Goal: Entertainment & Leisure: Consume media (video, audio)

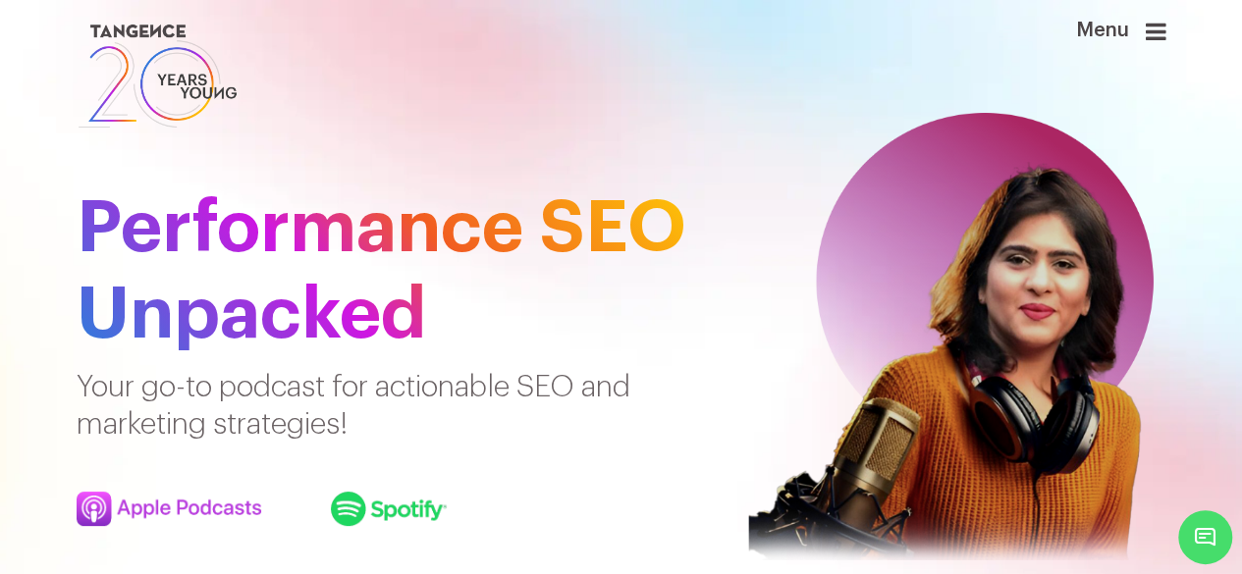
click at [414, 232] on h1 "Performance SEO Unpacked" at bounding box center [388, 272] width 623 height 172
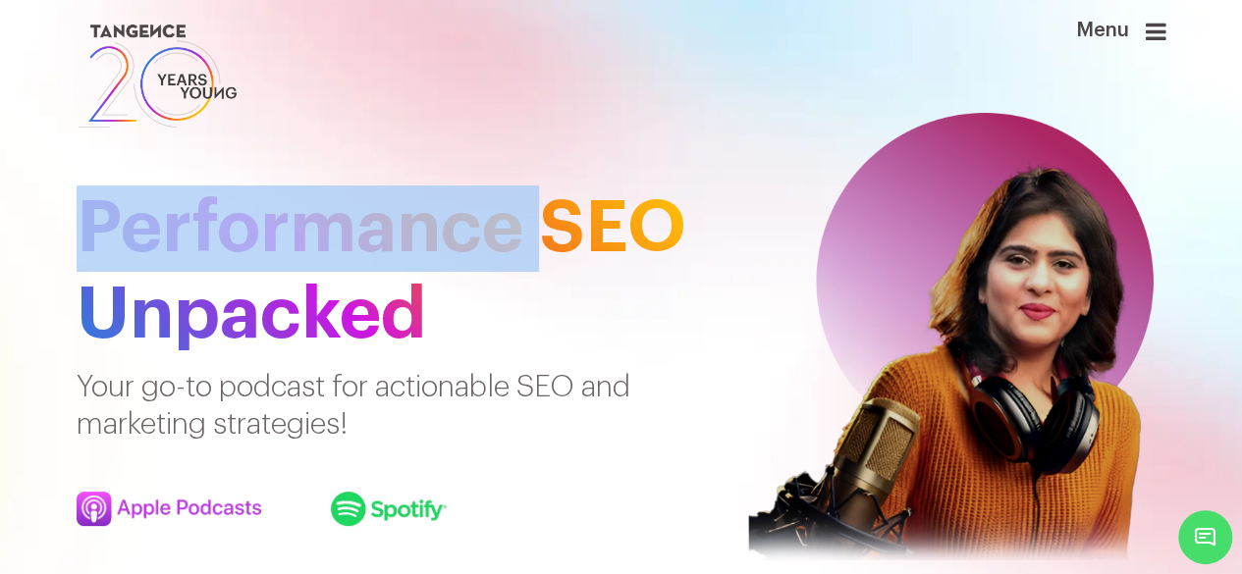
click at [414, 232] on h1 "Performance SEO Unpacked" at bounding box center [388, 272] width 623 height 172
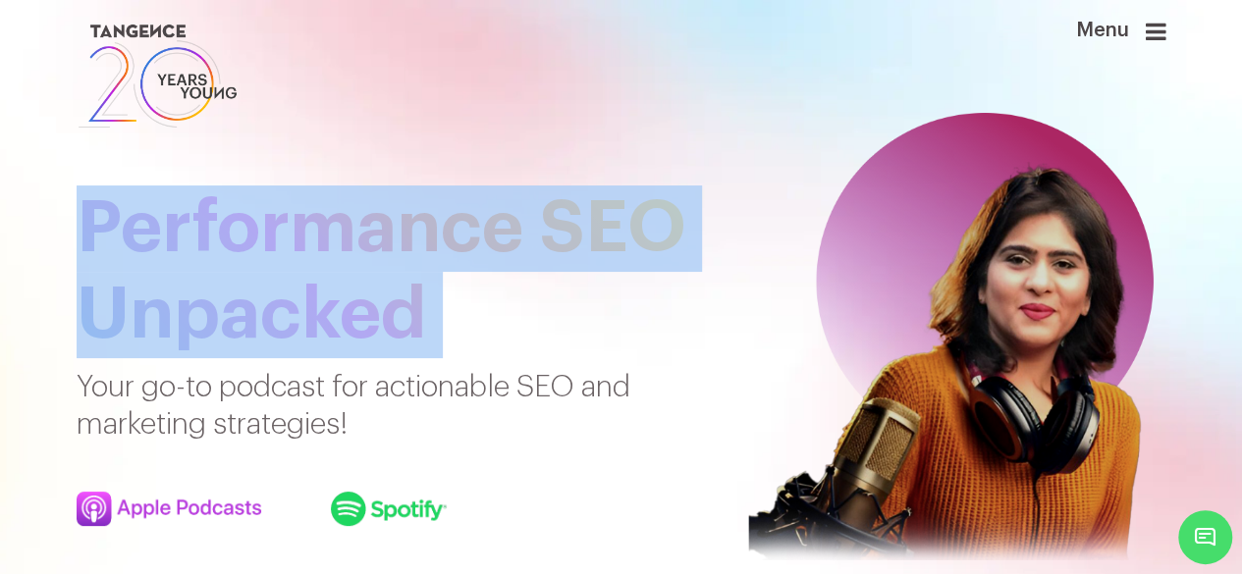
click at [414, 232] on h1 "Performance SEO Unpacked" at bounding box center [388, 272] width 623 height 172
click at [574, 323] on h1 "Performance SEO Unpacked" at bounding box center [388, 272] width 623 height 172
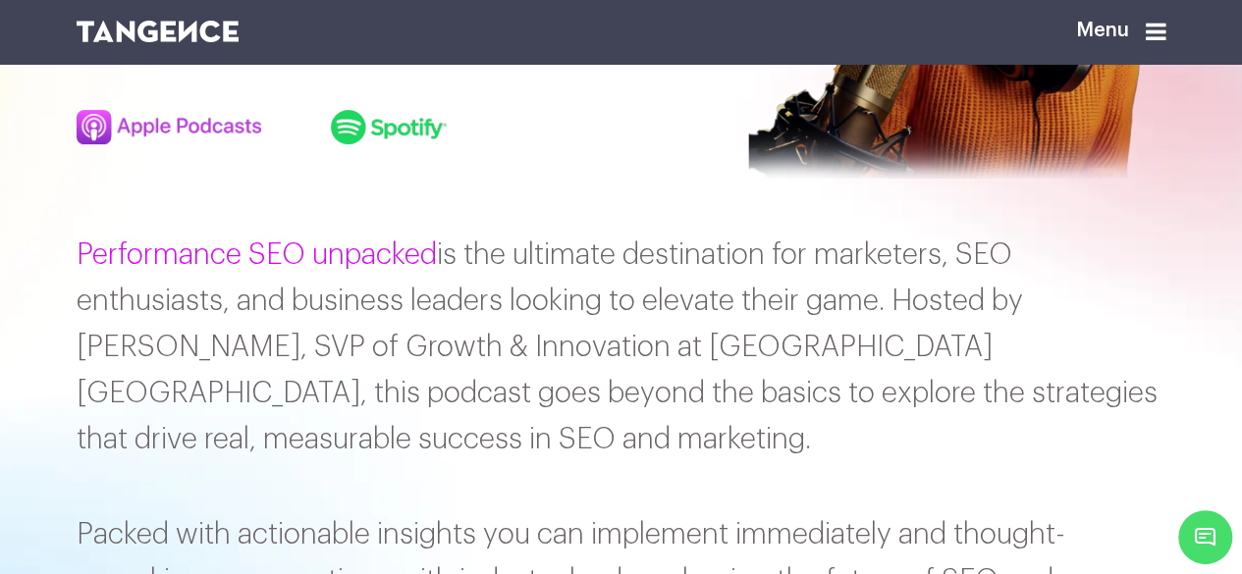
scroll to position [386, 0]
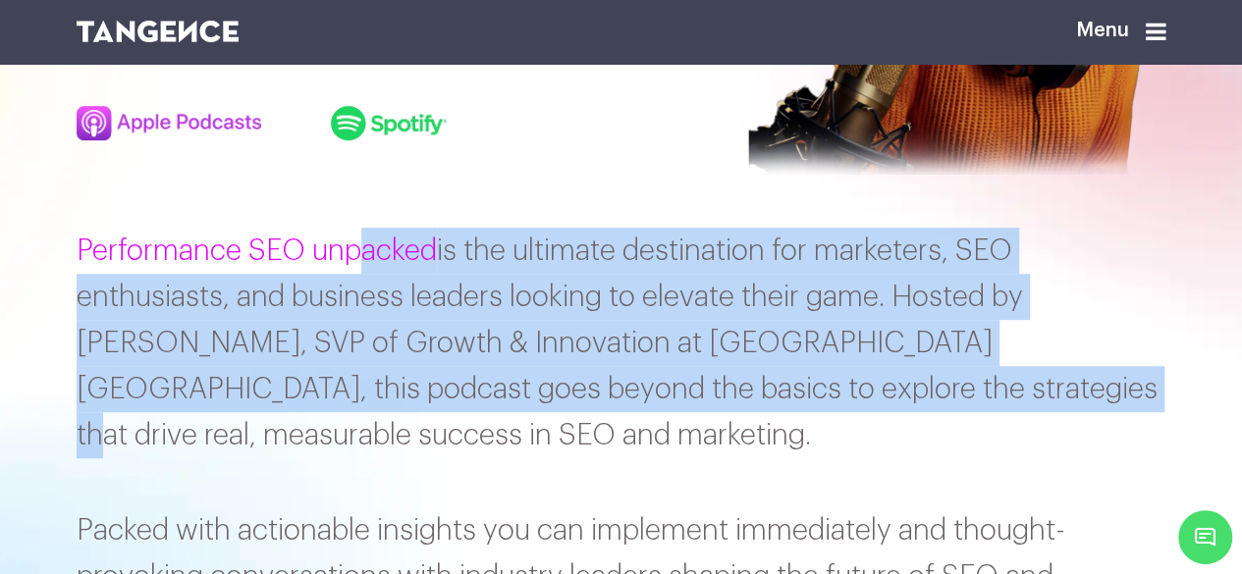
drag, startPoint x: 361, startPoint y: 253, endPoint x: 770, endPoint y: 392, distance: 431.2
click at [770, 392] on p "Performance SEO unpacked is the ultimate destination for marketers, SEO enthusi…" at bounding box center [622, 343] width 1090 height 231
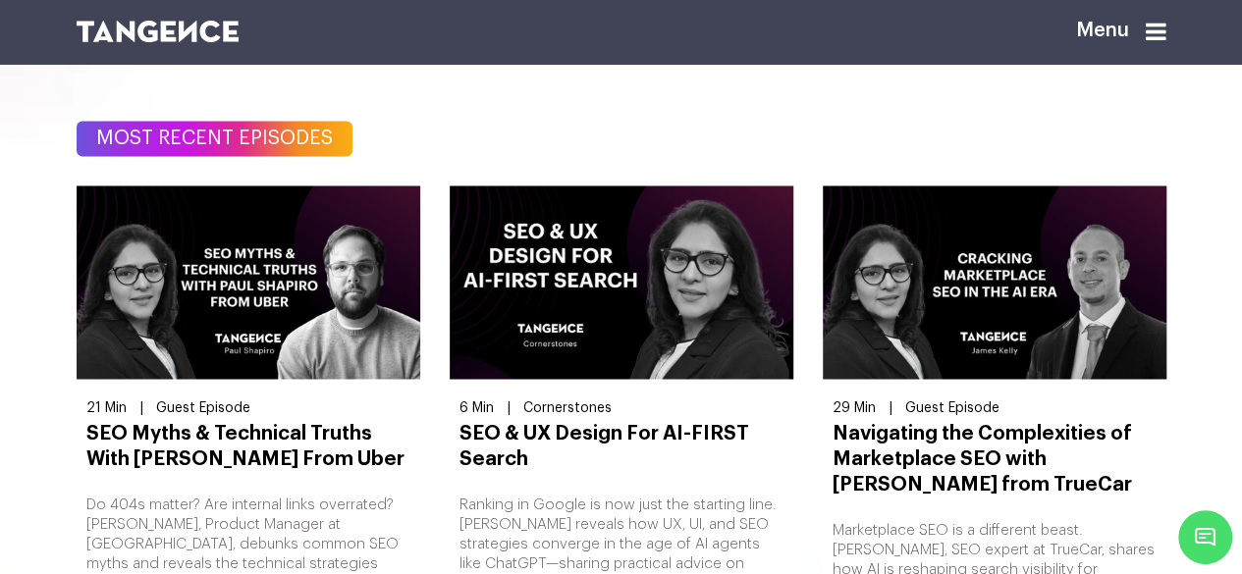
scroll to position [1608, 0]
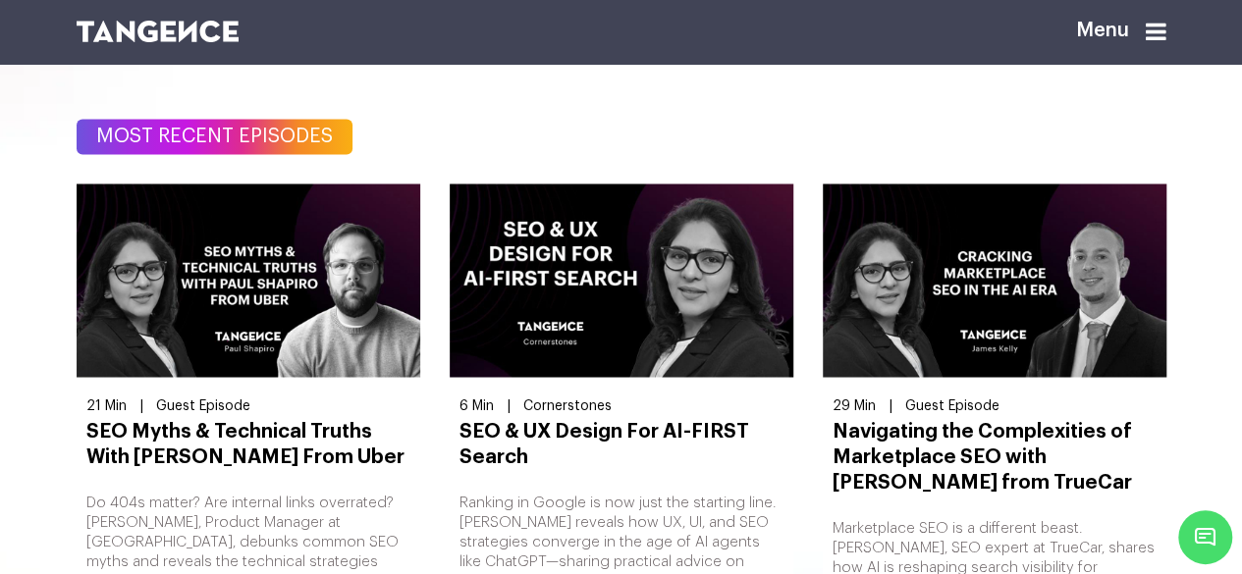
click at [530, 277] on img at bounding box center [622, 280] width 344 height 193
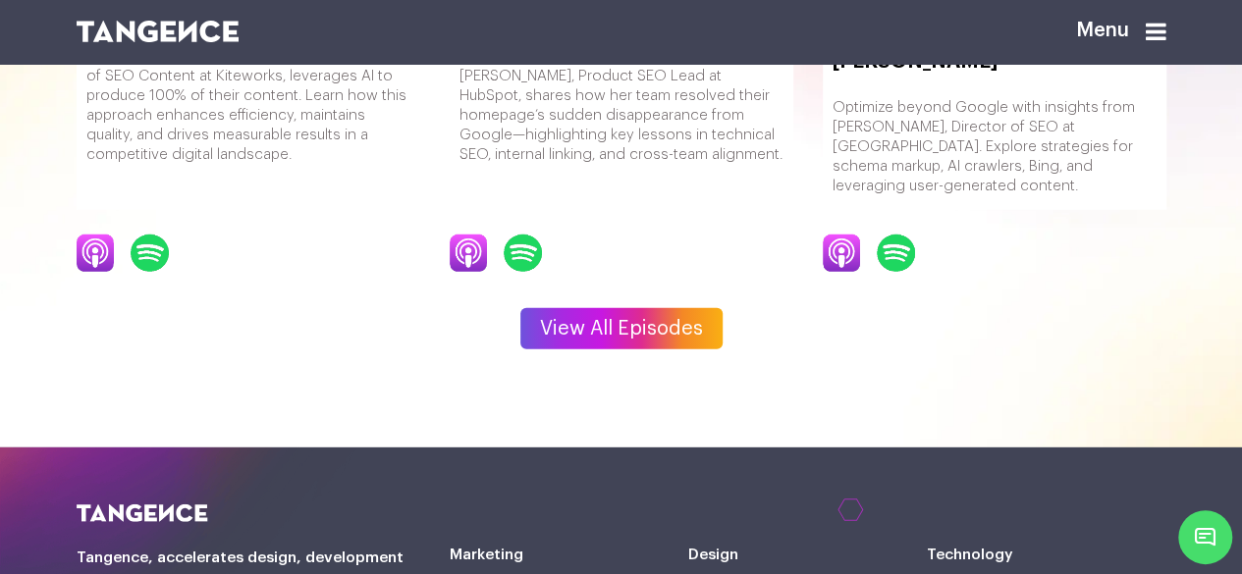
scroll to position [2670, 0]
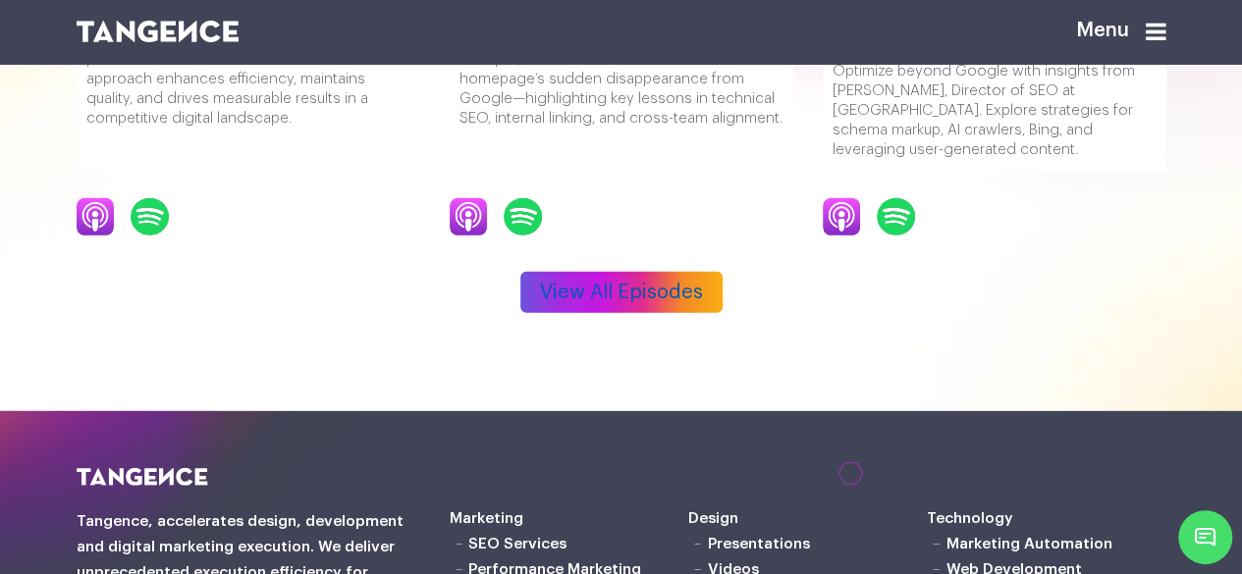
click at [601, 278] on link "View All Episodes" at bounding box center [621, 292] width 202 height 41
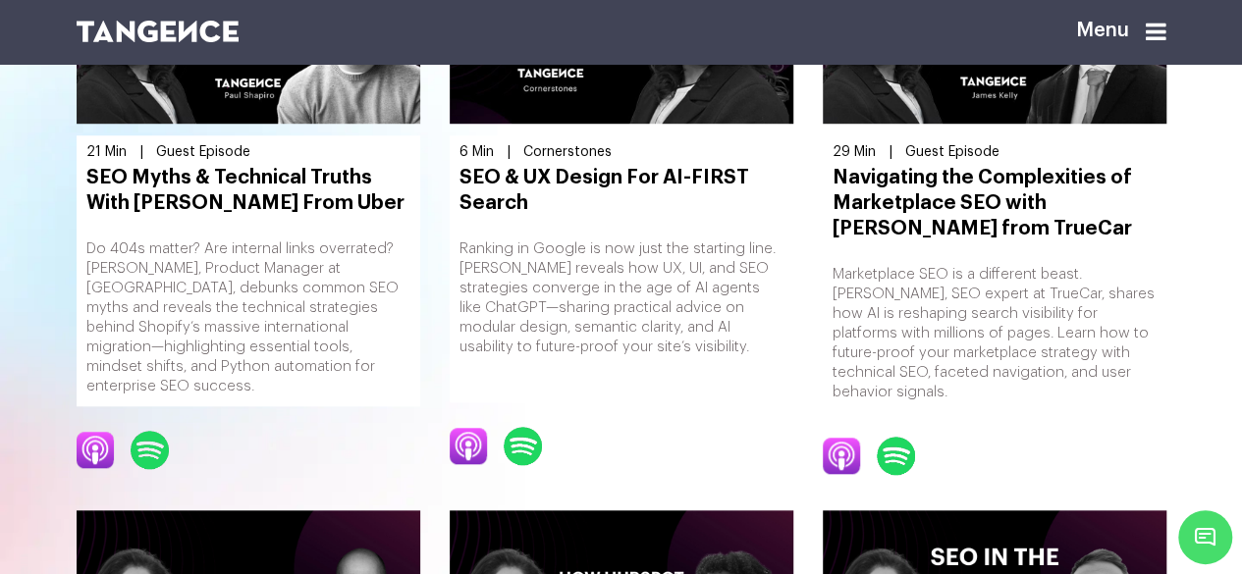
click at [786, 401] on div "6 Min | Cornerstones SEO & UX Design For AI-FIRST Search Ranking in Google is n…" at bounding box center [622, 268] width 344 height 267
click at [766, 410] on div "6 Min | Cornerstones SEO & UX Design For AI-FIRST Search Ranking in Google is n…" at bounding box center [621, 221] width 373 height 580
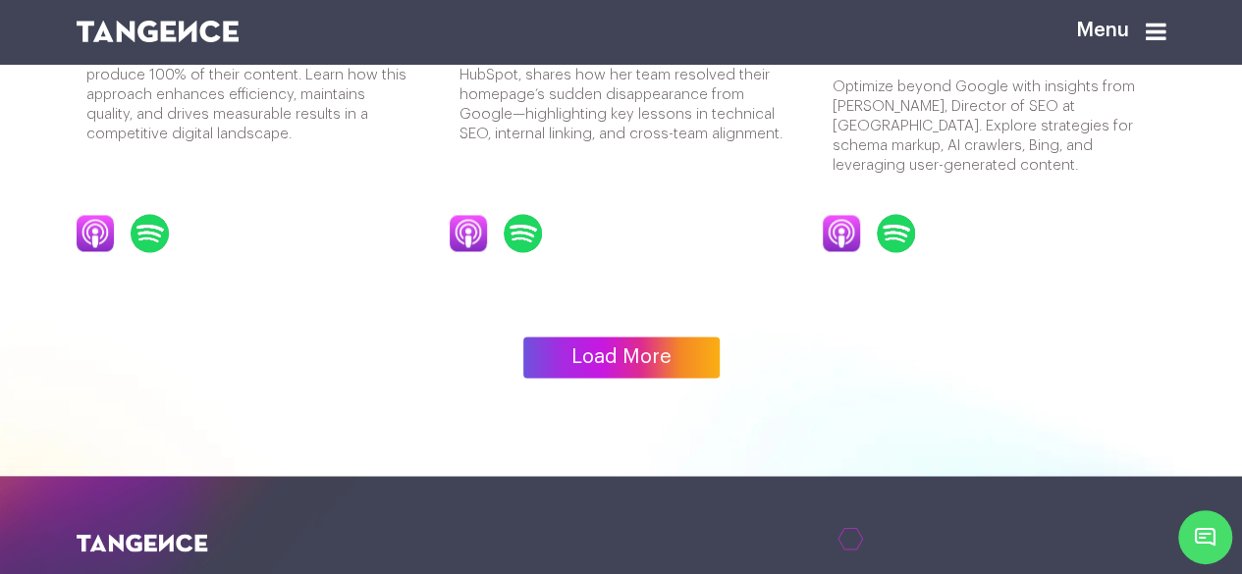
scroll to position [1462, 0]
